Goal: Task Accomplishment & Management: Use online tool/utility

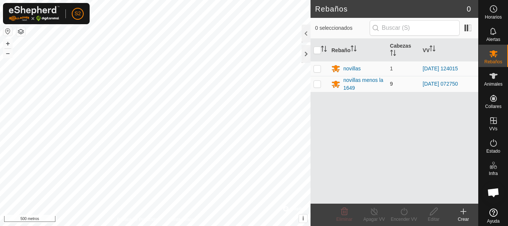
click at [317, 85] on p-checkbox at bounding box center [316, 84] width 7 height 6
checkbox input "true"
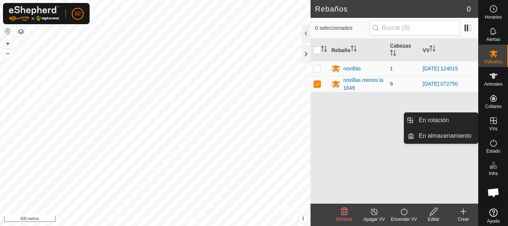
click at [494, 126] on font "VVs" at bounding box center [493, 128] width 8 height 5
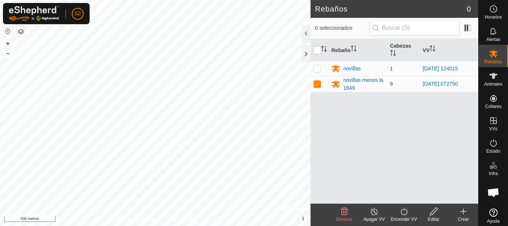
click at [372, 214] on icon at bounding box center [374, 211] width 9 height 9
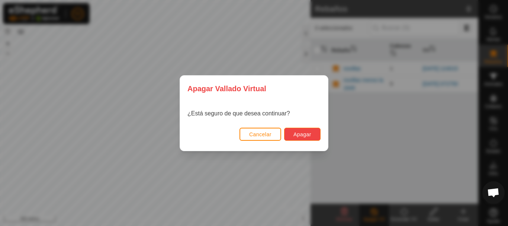
click at [308, 139] on button "Apagar" at bounding box center [302, 134] width 36 height 13
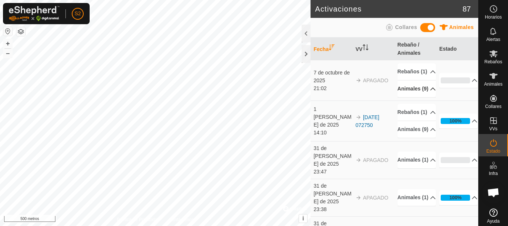
click at [424, 97] on p-accordion-header "Animales (9)" at bounding box center [417, 88] width 38 height 17
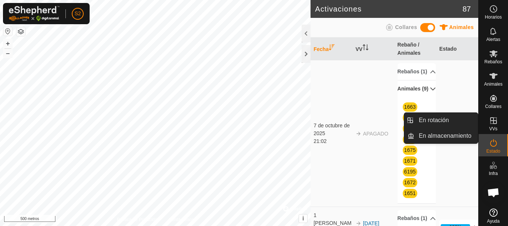
click at [489, 122] on icon at bounding box center [493, 120] width 9 height 9
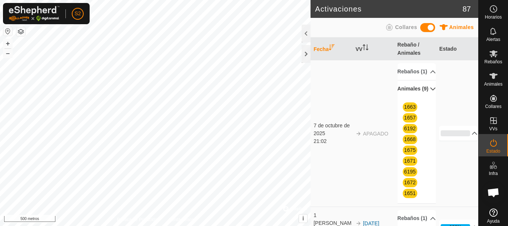
click at [454, 171] on td "0% En Progreso Pendiente 9 Enviado 0 Completado Confirmado 0 Anulado 0 Cancelad…" at bounding box center [457, 133] width 42 height 147
click at [491, 148] on es-activation-svg-icon at bounding box center [493, 143] width 13 height 12
click at [425, 97] on p-accordion-header "Animales (9)" at bounding box center [417, 88] width 38 height 17
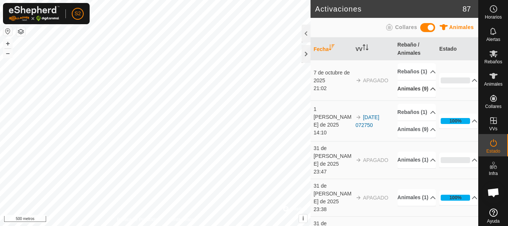
click at [35, 14] on img at bounding box center [34, 13] width 51 height 15
